Goal: Transaction & Acquisition: Purchase product/service

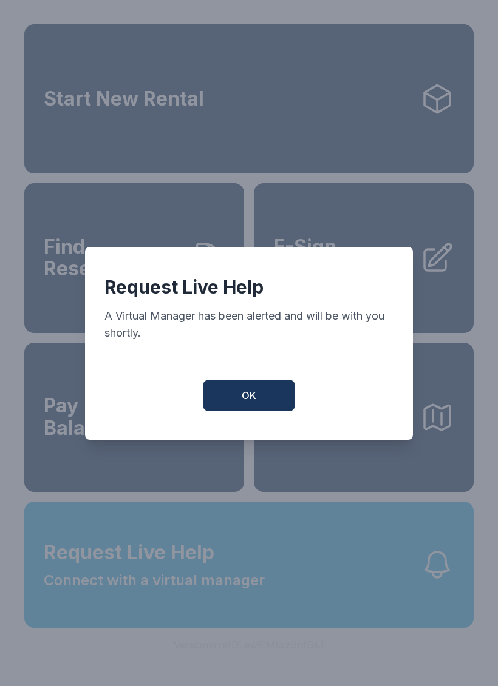
click at [256, 396] on span "OK" at bounding box center [249, 395] width 15 height 15
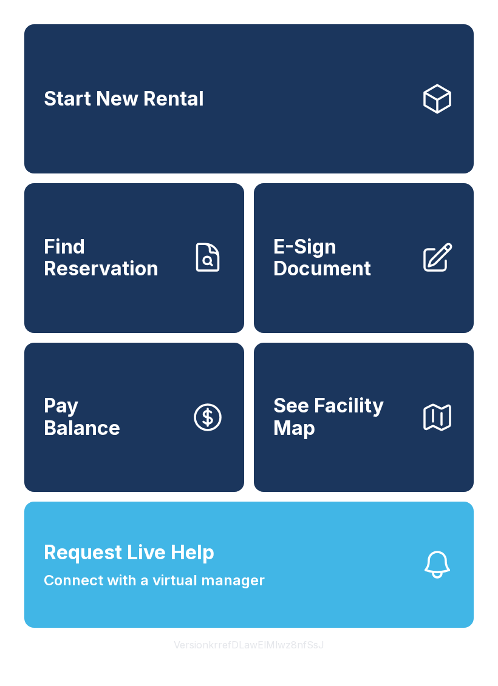
click at [256, 395] on span "OK" at bounding box center [249, 393] width 14 height 14
click at [381, 586] on button "Request Live Help Connect with a virtual manager" at bounding box center [248, 565] width 449 height 126
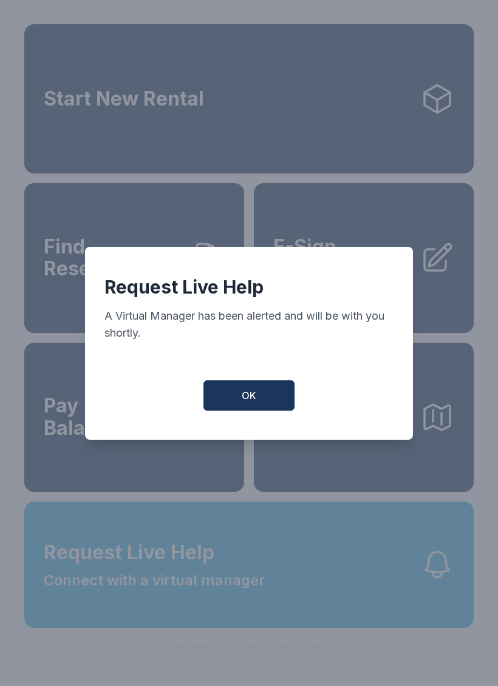
click at [274, 389] on button "OK" at bounding box center [248, 396] width 91 height 30
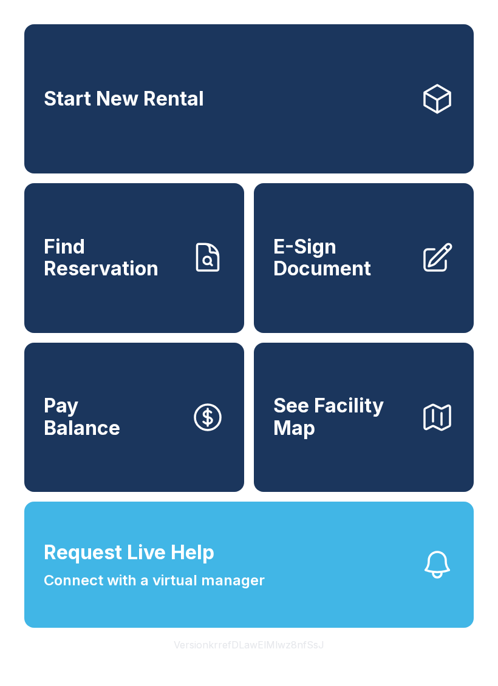
click at [238, 68] on link "Start New Rental" at bounding box center [248, 98] width 449 height 149
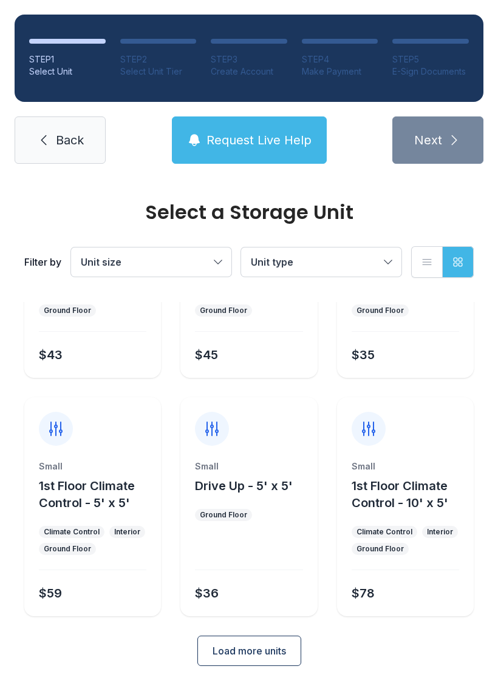
scroll to position [144, 0]
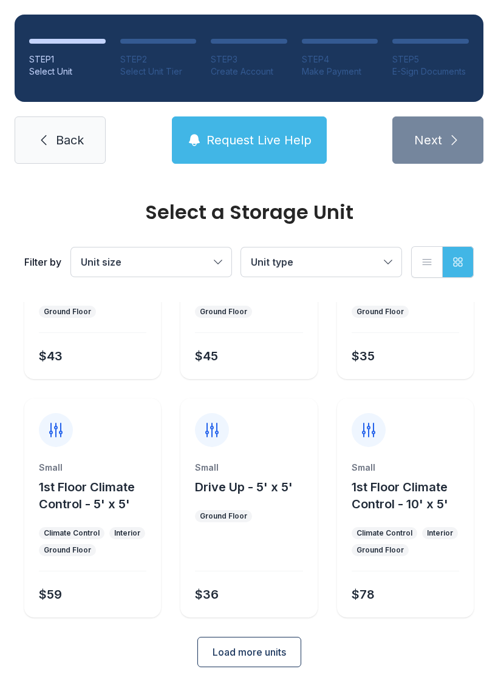
click at [270, 653] on span "Load more units" at bounding box center [248, 652] width 73 height 15
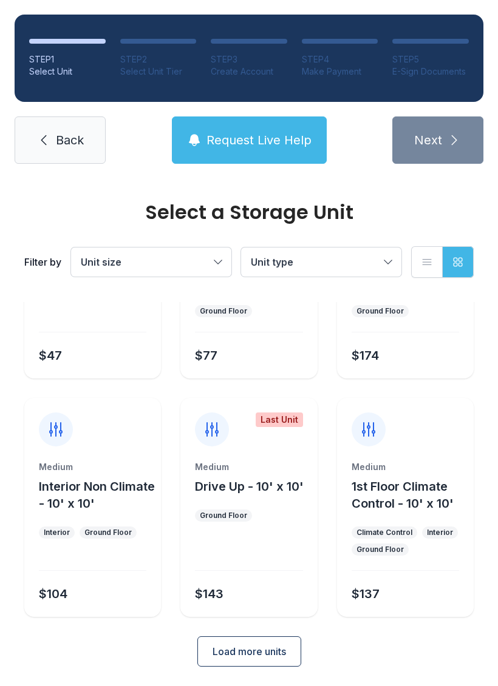
scroll to position [621, 0]
click at [134, 637] on form "2 Units Left Small Climate Control Lockers - 3' x 4' Climate Control Interior G…" at bounding box center [248, 175] width 449 height 984
click at [137, 648] on div "Load more units" at bounding box center [248, 652] width 449 height 30
click at [58, 141] on span "Back" at bounding box center [70, 140] width 28 height 17
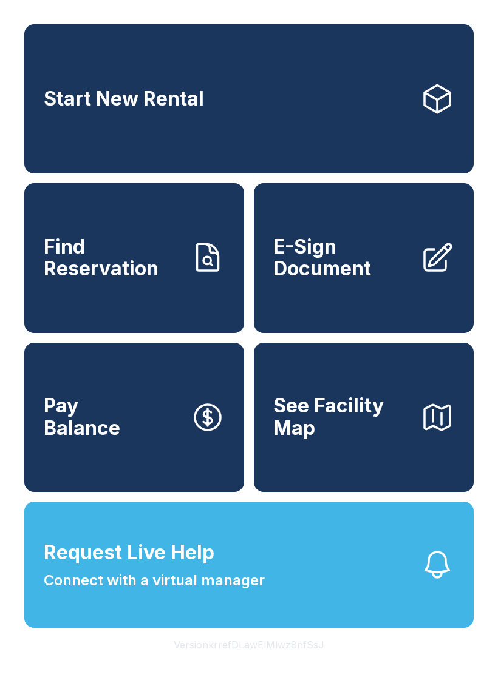
click at [359, 280] on span "E-Sign Document" at bounding box center [341, 258] width 137 height 44
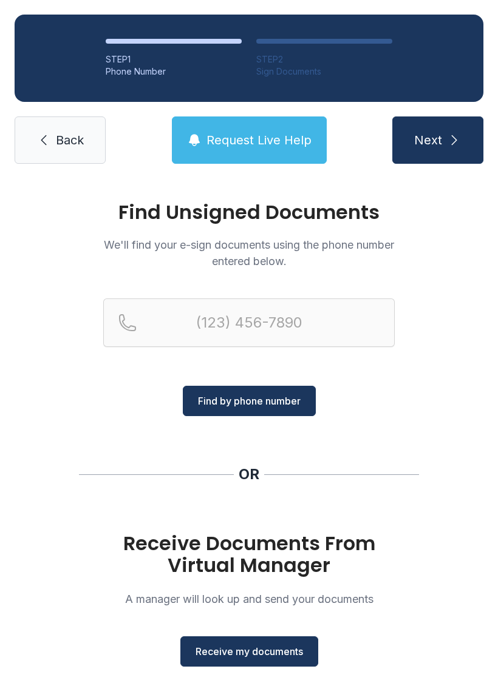
click at [240, 649] on span "Receive my documents" at bounding box center [248, 652] width 107 height 15
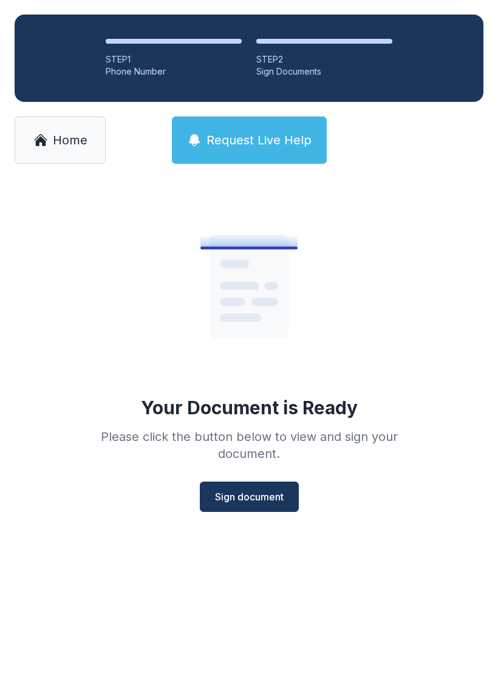
click at [242, 498] on span "Sign document" at bounding box center [249, 497] width 69 height 15
click at [250, 494] on span "Sign document" at bounding box center [249, 497] width 69 height 15
